Goal: Task Accomplishment & Management: Manage account settings

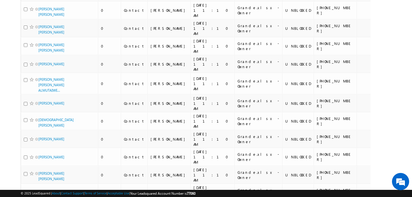
scroll to position [3194, 0]
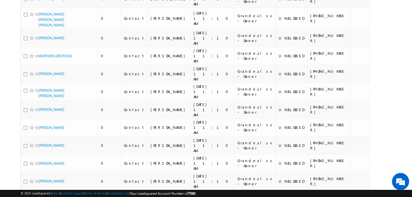
scroll to position [2885, 0]
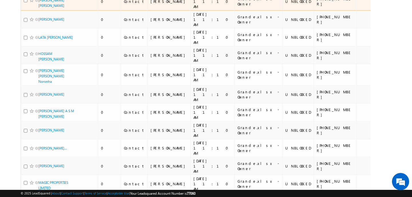
scroll to position [3199, 0]
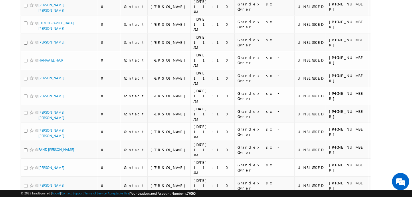
scroll to position [2998, 0]
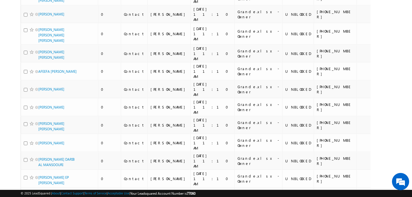
scroll to position [0, 0]
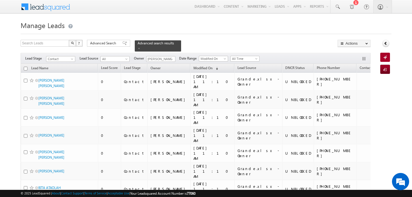
click at [27, 67] on input "checkbox" at bounding box center [26, 69] width 4 height 4
checkbox input "true"
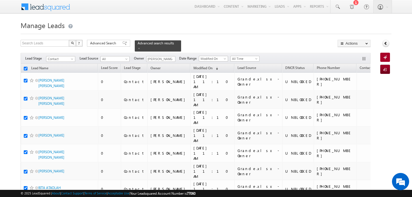
checkbox input "true"
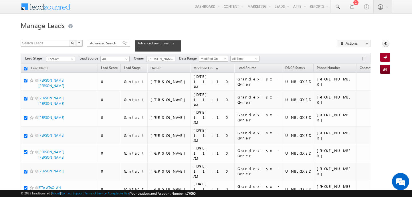
checkbox input "true"
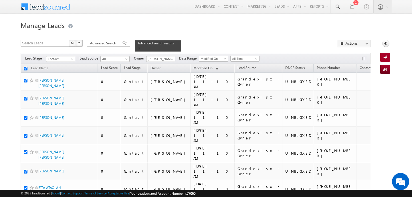
checkbox input "true"
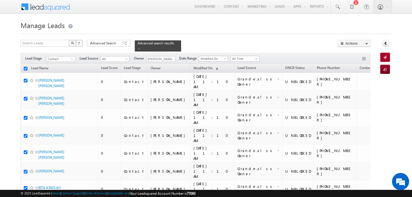
checkbox input "true"
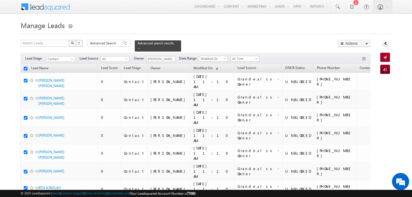
checkbox input "true"
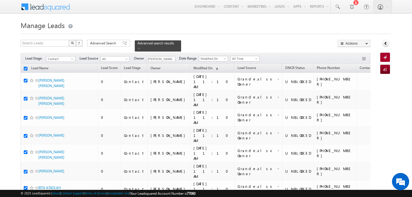
checkbox input "true"
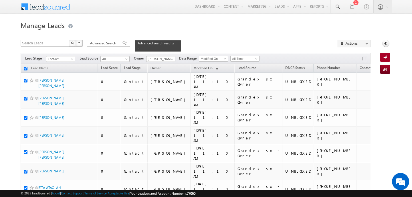
checkbox input "true"
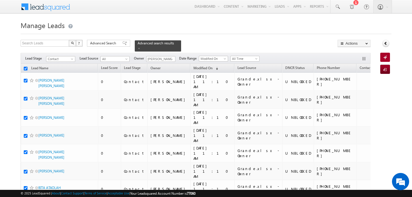
checkbox input "true"
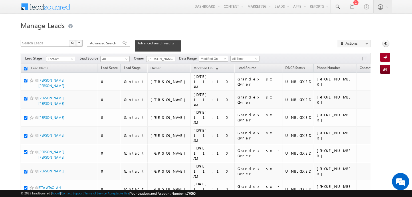
checkbox input "true"
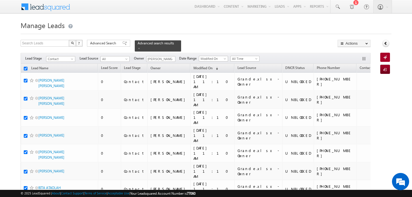
checkbox input "true"
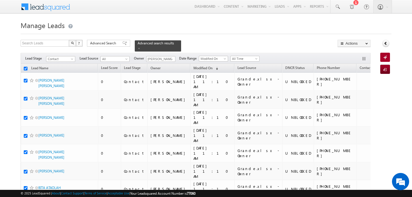
checkbox input "true"
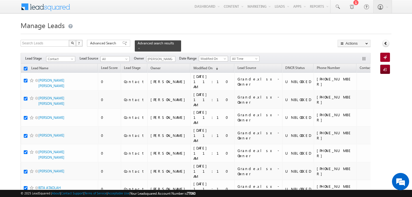
checkbox input "true"
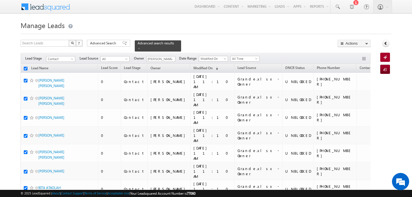
checkbox input "true"
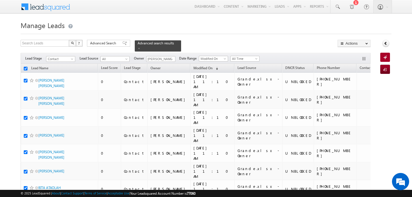
checkbox input "true"
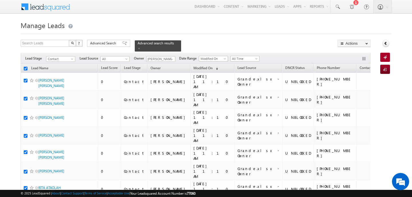
checkbox input "true"
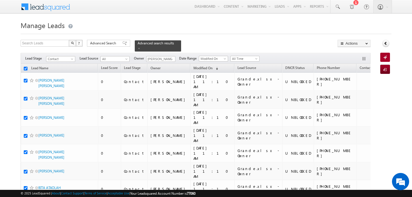
checkbox input "true"
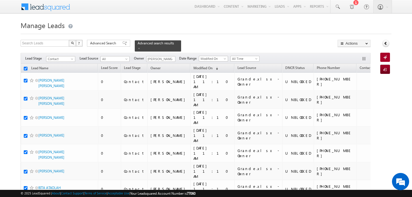
checkbox input "true"
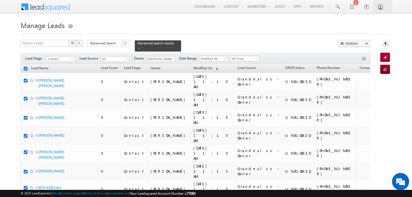
checkbox input "true"
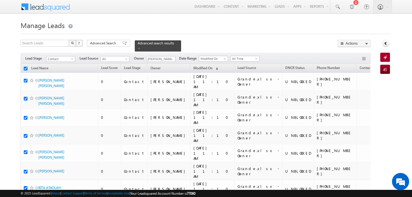
checkbox input "true"
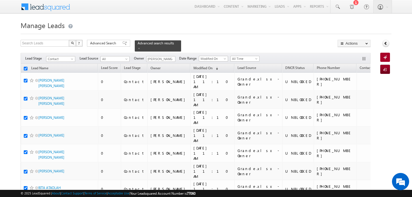
checkbox input "true"
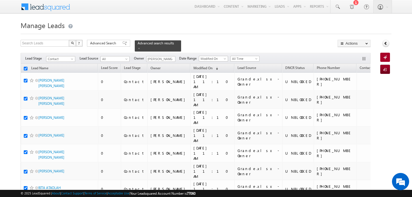
checkbox input "true"
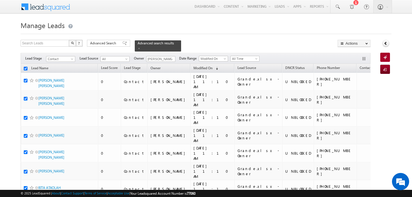
checkbox input "true"
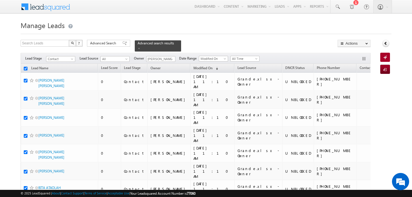
checkbox input "true"
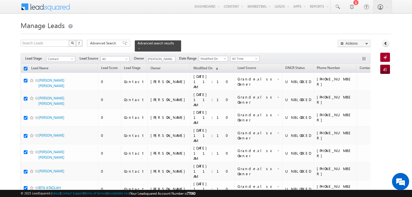
checkbox input "true"
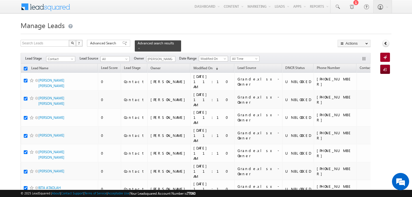
checkbox input "true"
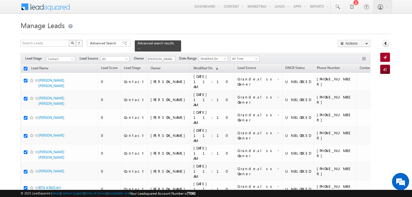
checkbox input "true"
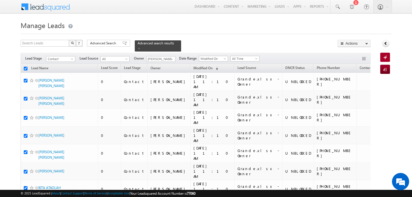
checkbox input "true"
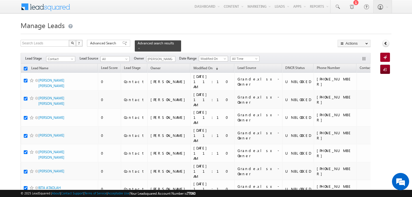
checkbox input "true"
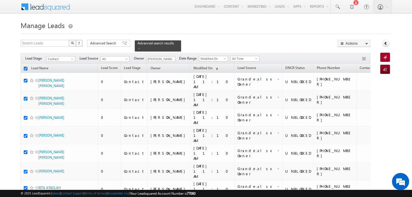
checkbox input "true"
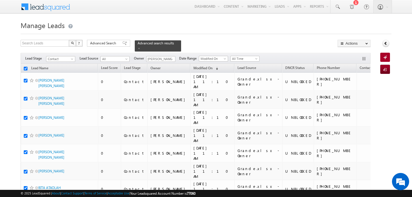
checkbox input "true"
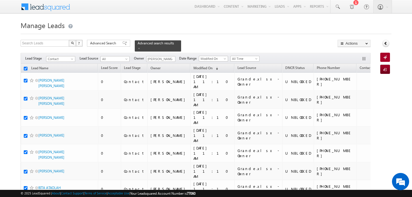
checkbox input "true"
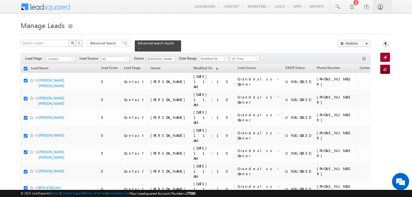
checkbox input "true"
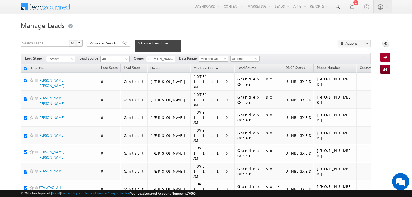
checkbox input "true"
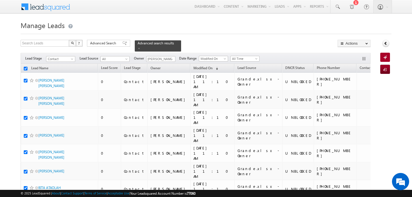
checkbox input "true"
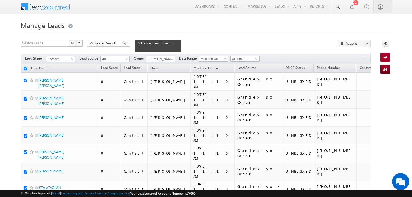
checkbox input "true"
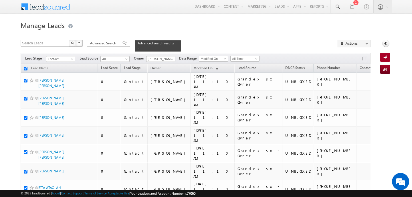
checkbox input "true"
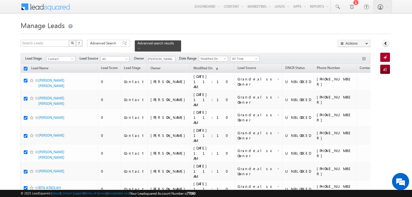
checkbox input "true"
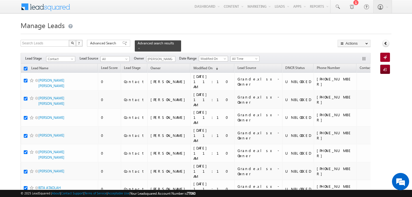
checkbox input "true"
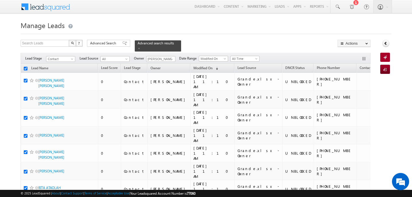
checkbox input "true"
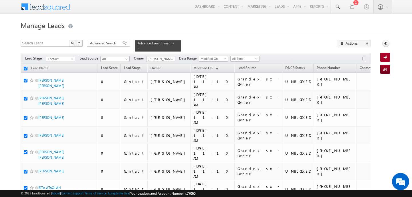
checkbox input "true"
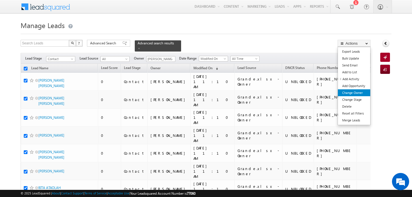
click at [358, 94] on link "Change Owner" at bounding box center [354, 92] width 32 height 7
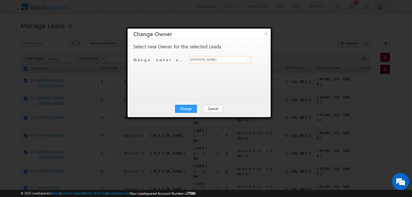
click at [213, 58] on input "[PERSON_NAME]" at bounding box center [220, 59] width 62 height 7
click at [209, 65] on link "Swarup Chandradas [EMAIL_ADDRESS][DOMAIN_NAME]" at bounding box center [220, 68] width 62 height 11
click at [193, 108] on button "Change" at bounding box center [186, 109] width 22 height 8
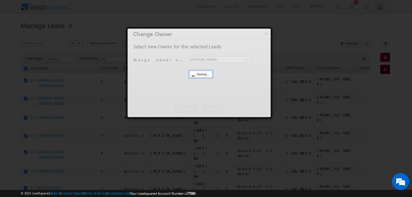
click at [193, 108] on div at bounding box center [199, 73] width 143 height 88
click at [0, 0] on button "Close" at bounding box center [0, 0] width 0 height 0
